Goal: Use online tool/utility: Utilize a website feature to perform a specific function

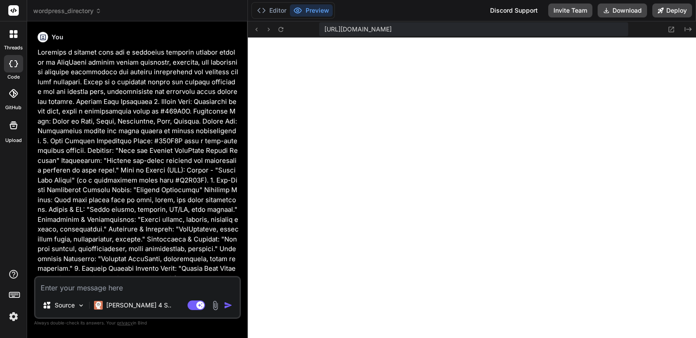
scroll to position [324, 0]
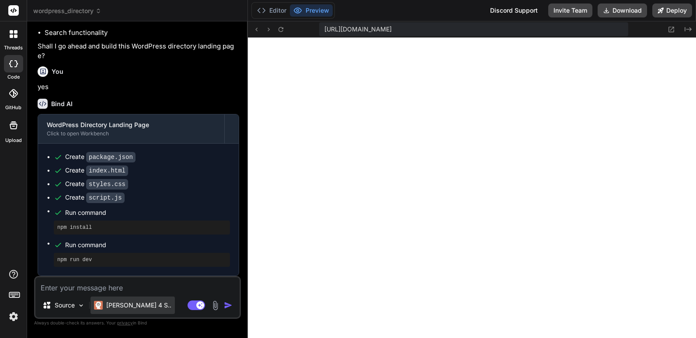
click at [139, 306] on p "[PERSON_NAME] 4 S.." at bounding box center [138, 305] width 65 height 9
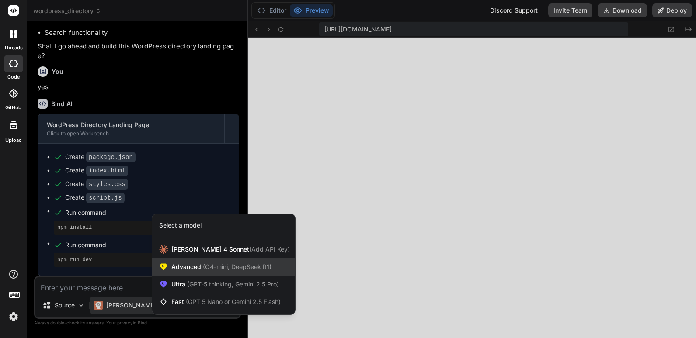
click at [220, 269] on span "(O4-mini, DeepSeek R1)" at bounding box center [236, 266] width 70 height 7
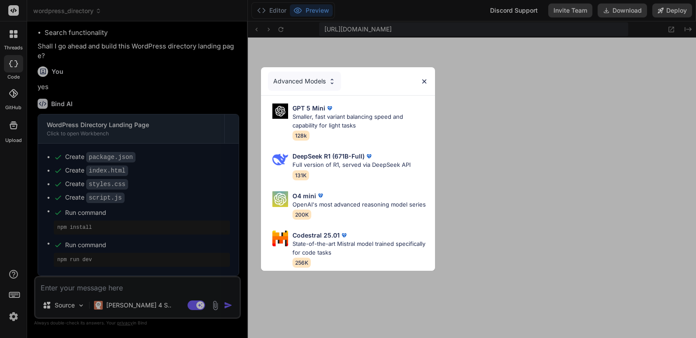
click at [424, 78] on img at bounding box center [424, 81] width 7 height 7
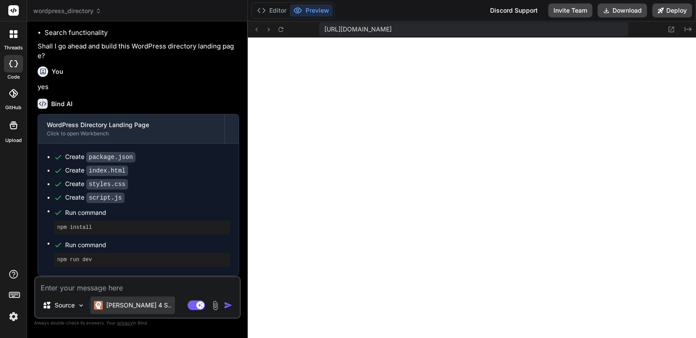
click at [133, 305] on p "[PERSON_NAME] 4 S.." at bounding box center [138, 305] width 65 height 9
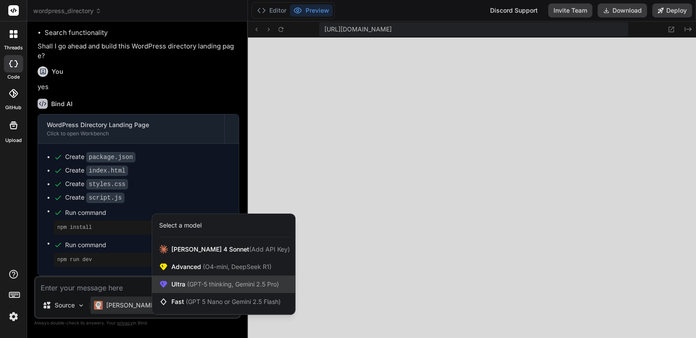
click at [208, 286] on span "(GPT-5 thinking, Gemini 2.5 Pro)" at bounding box center [232, 284] width 94 height 7
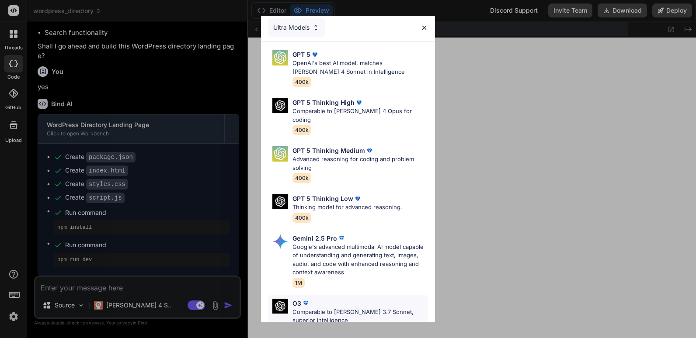
scroll to position [0, 0]
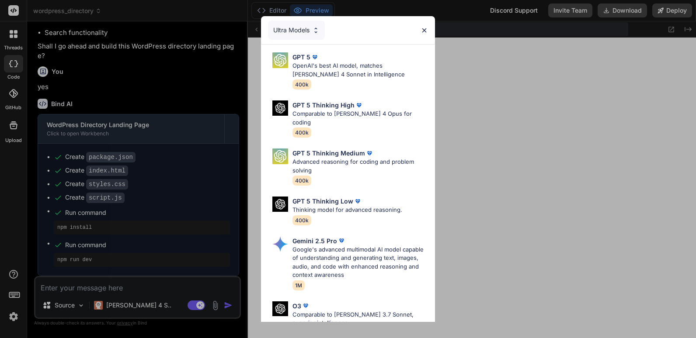
click at [424, 29] on img at bounding box center [424, 30] width 7 height 7
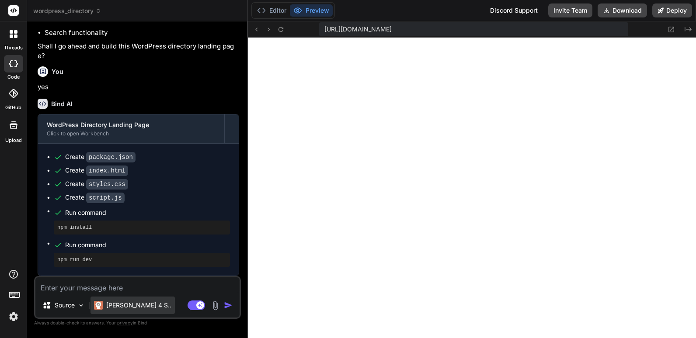
click at [114, 306] on p "[PERSON_NAME] 4 S.." at bounding box center [138, 305] width 65 height 9
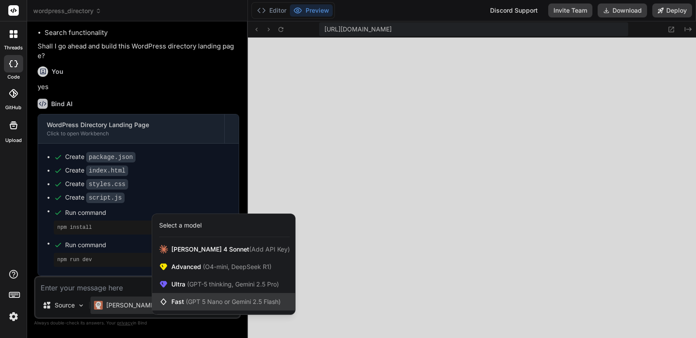
click at [183, 299] on span "Fast (GPT 5 Nano or Gemini 2.5 Flash)" at bounding box center [225, 302] width 109 height 9
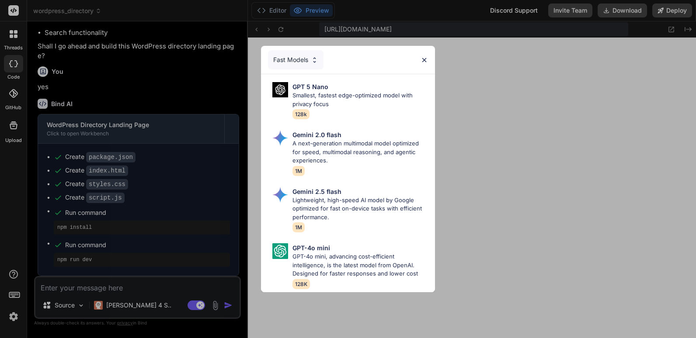
click at [422, 56] on img at bounding box center [424, 59] width 7 height 7
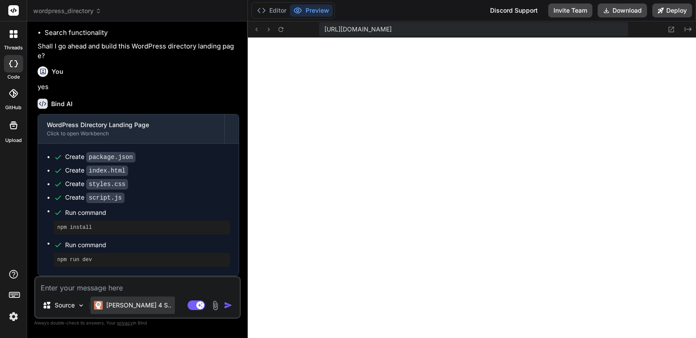
click at [120, 304] on p "[PERSON_NAME] 4 S.." at bounding box center [138, 305] width 65 height 9
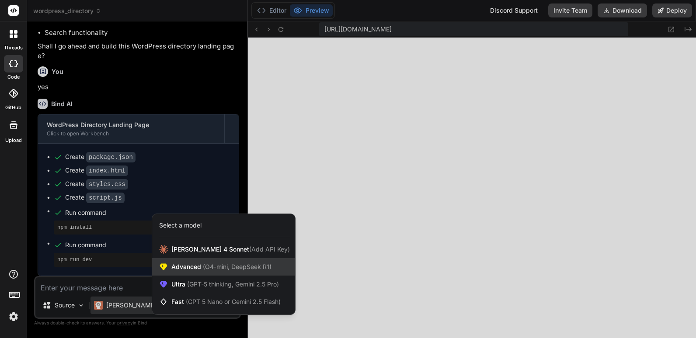
click at [210, 267] on span "(O4-mini, DeepSeek R1)" at bounding box center [236, 266] width 70 height 7
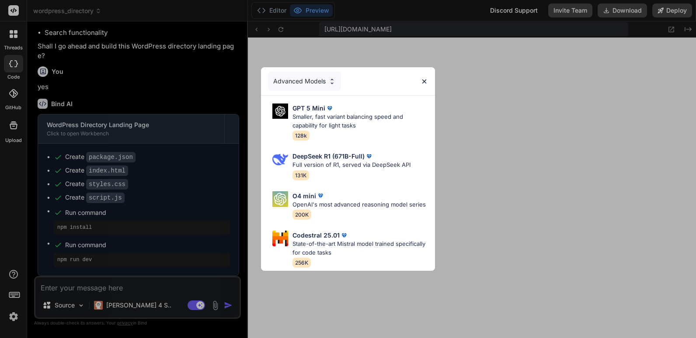
click at [426, 78] on img at bounding box center [424, 81] width 7 height 7
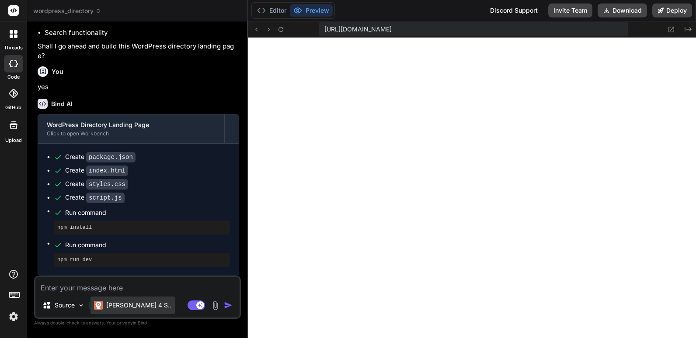
click at [121, 303] on p "[PERSON_NAME] 4 S.." at bounding box center [138, 305] width 65 height 9
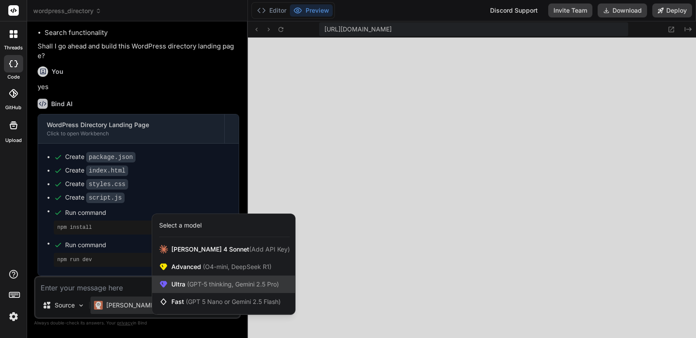
click at [191, 284] on span "(GPT-5 thinking, Gemini 2.5 Pro)" at bounding box center [232, 284] width 94 height 7
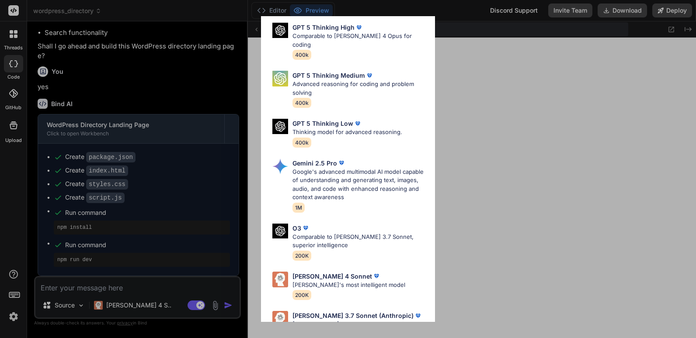
scroll to position [97, 0]
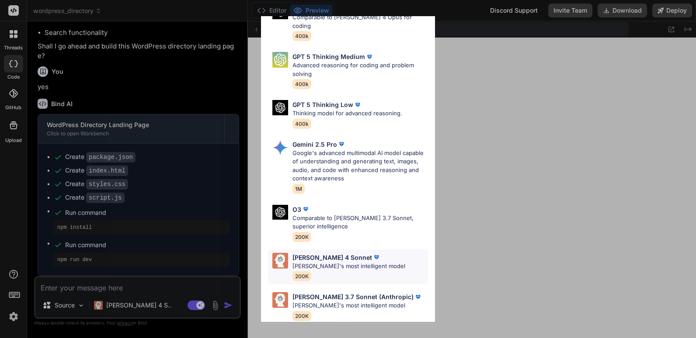
click at [335, 262] on p "[PERSON_NAME]'s most intelligent model" at bounding box center [349, 266] width 113 height 9
type textarea "x"
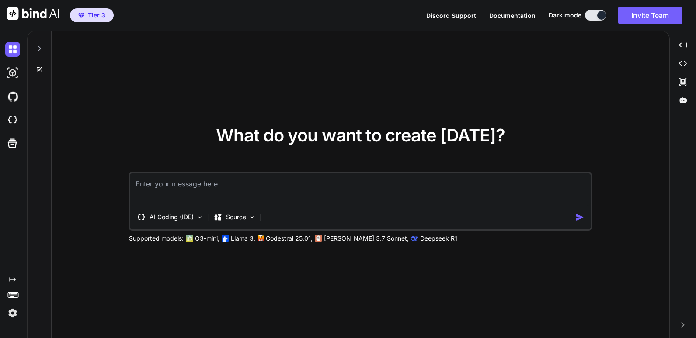
type textarea "x"
